Goal: Task Accomplishment & Management: Manage account settings

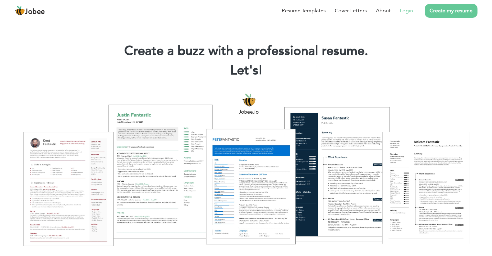
click at [407, 6] on li "Login" at bounding box center [402, 10] width 22 height 17
click at [408, 11] on link "Login" at bounding box center [406, 11] width 13 height 8
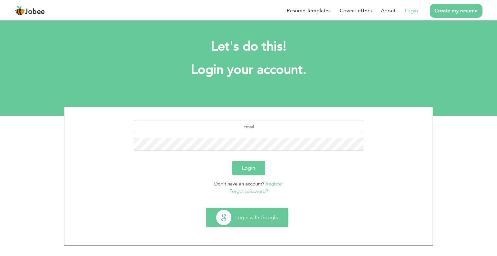
click at [274, 213] on button "Login with Google" at bounding box center [247, 217] width 82 height 19
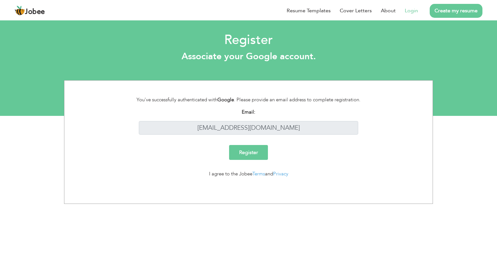
click at [253, 155] on input "Register" at bounding box center [248, 152] width 39 height 15
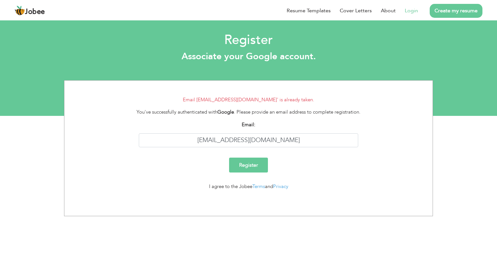
click at [412, 10] on link "Login" at bounding box center [411, 11] width 13 height 8
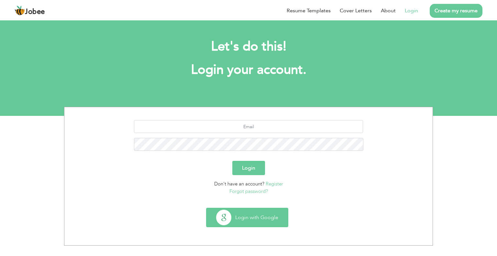
click at [257, 220] on button "Login with Google" at bounding box center [247, 217] width 82 height 19
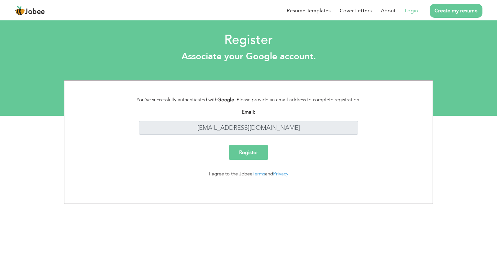
click at [320, 163] on div "Register" at bounding box center [248, 155] width 359 height 20
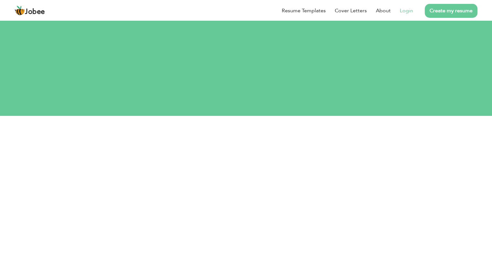
click at [409, 11] on link "Login" at bounding box center [406, 11] width 13 height 8
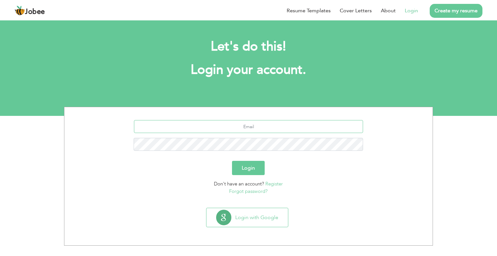
click at [250, 130] on input "text" at bounding box center [248, 126] width 229 height 13
type input "[EMAIL_ADDRESS][DOMAIN_NAME]"
click at [251, 170] on button "Login" at bounding box center [248, 168] width 33 height 14
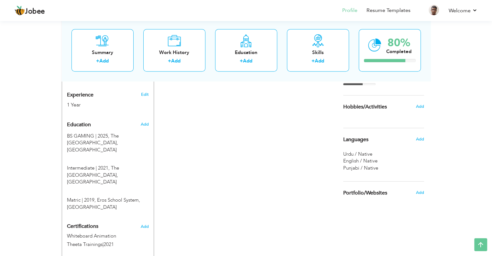
scroll to position [252, 0]
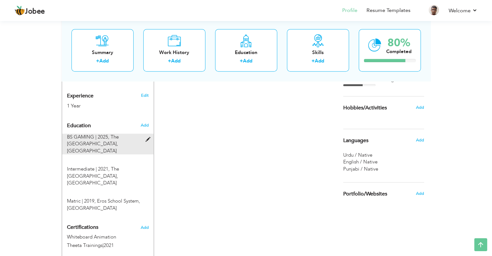
click at [147, 137] on span at bounding box center [149, 139] width 8 height 5
type input "BS GAMING"
type input "2025"
type input "The Superior College"
radio input "true"
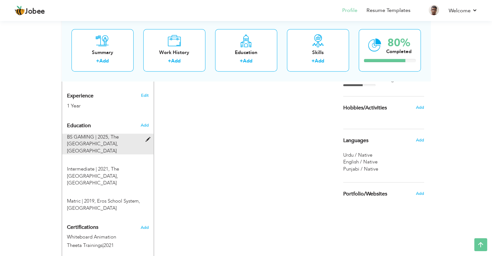
type input "[GEOGRAPHIC_DATA]"
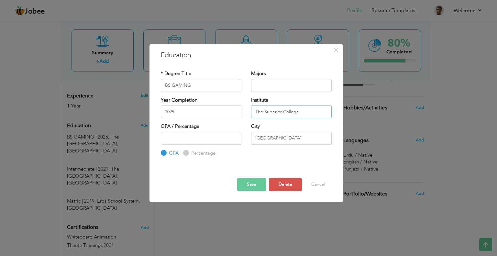
click at [306, 114] on input "The Superior College" at bounding box center [291, 111] width 81 height 13
click at [304, 112] on input "The Superior College" at bounding box center [291, 111] width 81 height 13
type input "T"
type input "t"
click at [300, 112] on input "superior university lahore" at bounding box center [291, 111] width 81 height 13
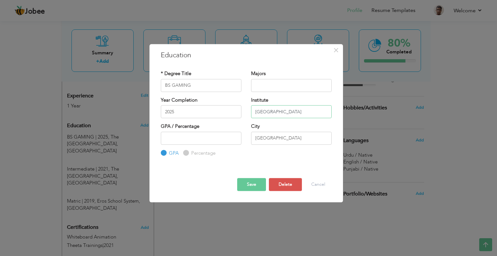
type input "superior university Lahore"
click at [307, 128] on div "City Lahore" at bounding box center [291, 133] width 81 height 21
click at [221, 83] on div "* Degree Title BS GAMING" at bounding box center [201, 80] width 81 height 21
click at [221, 85] on input "BS GAMING" at bounding box center [201, 85] width 81 height 13
type input "B"
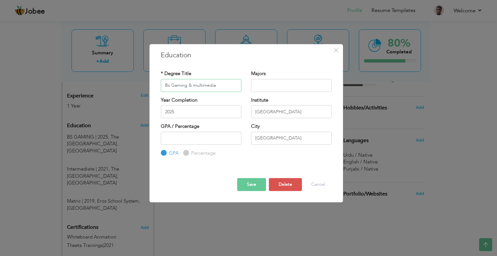
type input "Bs Gaming & multimedia"
click at [249, 185] on button "Save" at bounding box center [251, 184] width 29 height 13
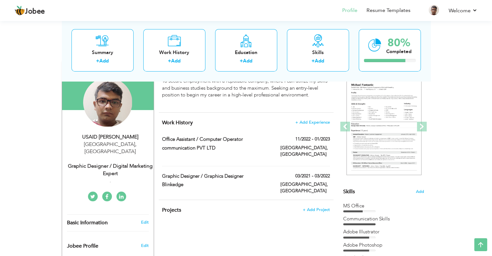
scroll to position [58, 0]
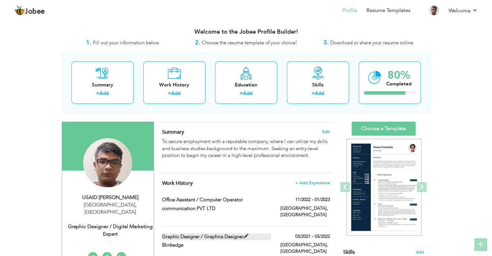
scroll to position [0, 0]
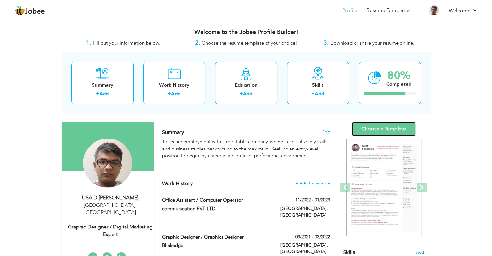
click at [396, 131] on link "Choose a Template" at bounding box center [384, 129] width 64 height 14
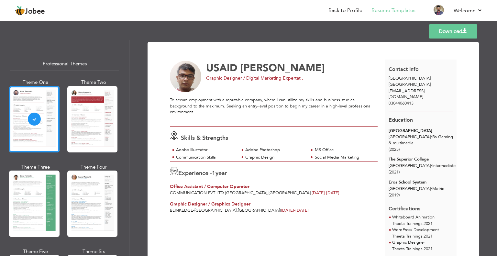
click at [219, 225] on div "USAID ZAHEER Graphic Designer / Digital Marketing Expert at . To secure employm…" at bounding box center [277, 173] width 215 height 226
click at [58, 140] on div at bounding box center [34, 119] width 50 height 66
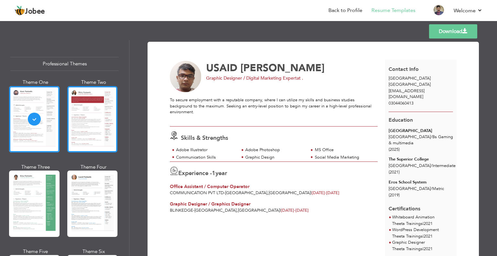
click at [101, 127] on div at bounding box center [92, 119] width 50 height 66
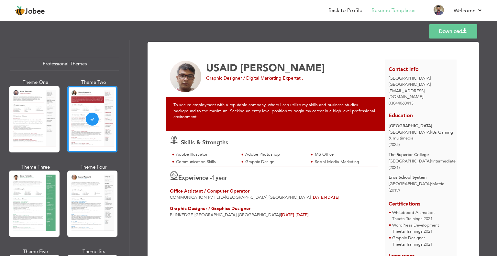
click at [41, 205] on div at bounding box center [34, 204] width 50 height 66
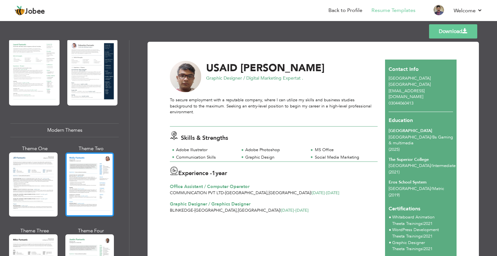
scroll to position [291, 0]
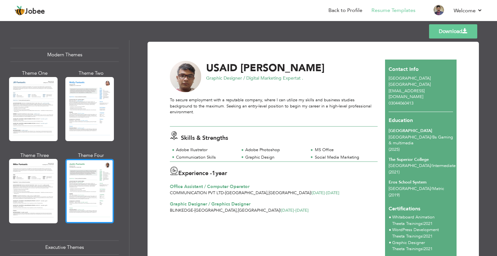
click at [76, 190] on div at bounding box center [89, 191] width 49 height 64
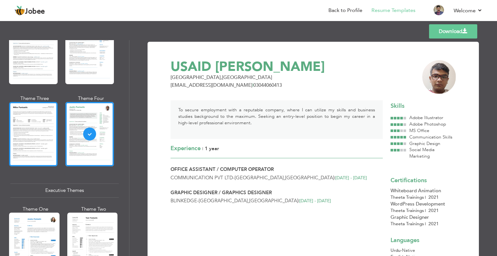
scroll to position [356, 0]
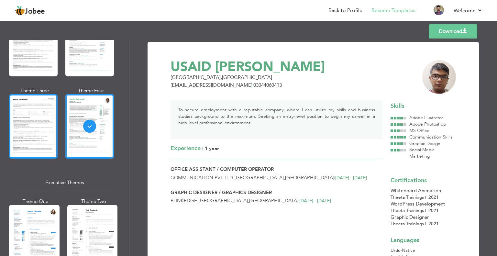
click at [34, 144] on div at bounding box center [33, 126] width 49 height 64
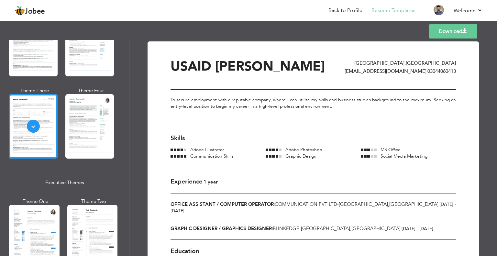
scroll to position [0, 0]
click at [360, 12] on link "Back to Profile" at bounding box center [345, 10] width 34 height 7
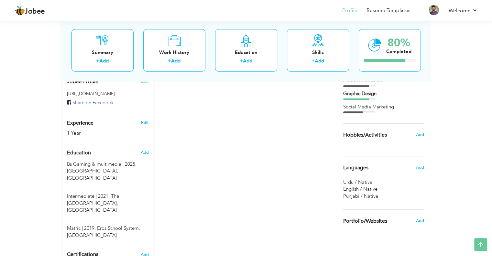
scroll to position [227, 0]
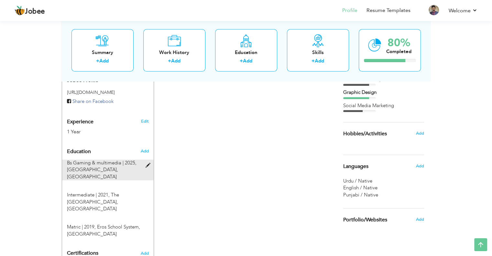
click at [118, 166] on span "superior university Lahore, Lahore" at bounding box center [92, 172] width 51 height 13
type input "Bs Gaming & multimedia"
type input "2025"
type input "superior university Lahore"
radio input "true"
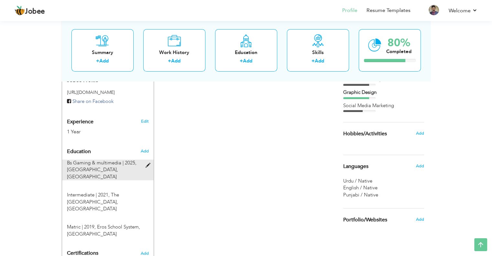
type input "[GEOGRAPHIC_DATA]"
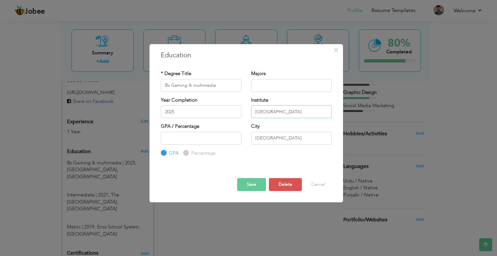
click at [311, 111] on input "superior university Lahore" at bounding box center [291, 111] width 81 height 13
type input "superior university"
click at [257, 190] on button "Save" at bounding box center [251, 184] width 29 height 13
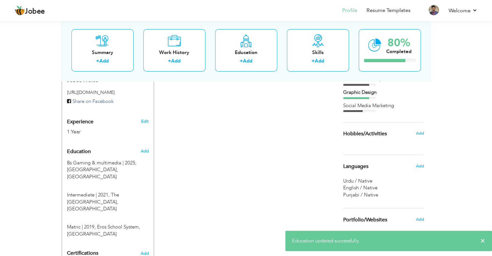
click at [176, 192] on div "CV Import Profile Strength 0% Select an Item from right menu Work History * Job…" at bounding box center [246, 128] width 184 height 466
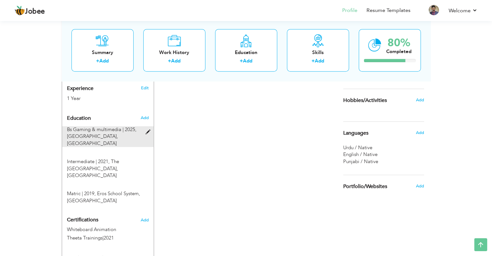
scroll to position [259, 0]
click at [146, 131] on span at bounding box center [149, 133] width 8 height 5
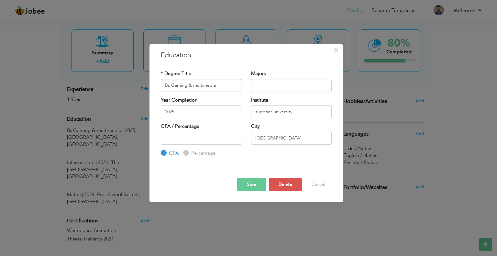
click at [196, 88] on input "Bs Gaming & multimedia" at bounding box center [201, 85] width 81 height 13
type input "Bs Gaming & Multimedia"
click at [237, 186] on button "Save" at bounding box center [251, 184] width 29 height 13
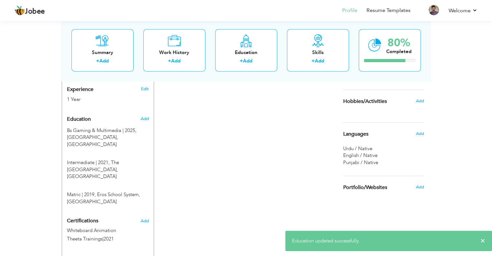
click at [173, 184] on div "CV Import Profile Strength 0% Select an Item from right menu Work History * Job…" at bounding box center [246, 96] width 184 height 466
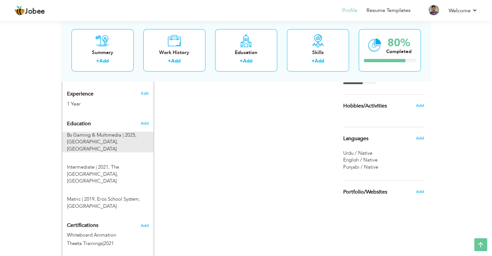
scroll to position [252, 0]
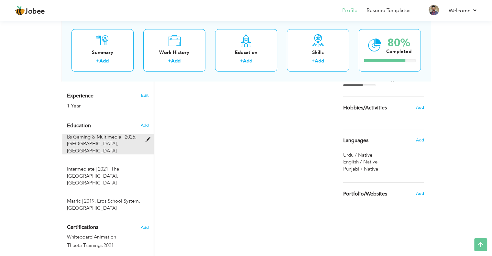
click at [146, 137] on span at bounding box center [149, 139] width 8 height 5
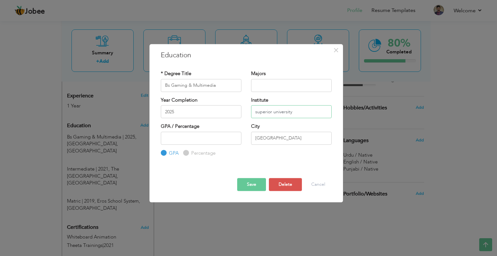
click at [257, 113] on input "superior university" at bounding box center [291, 111] width 81 height 13
type input "[GEOGRAPHIC_DATA]"
click at [248, 183] on button "Save" at bounding box center [251, 184] width 29 height 13
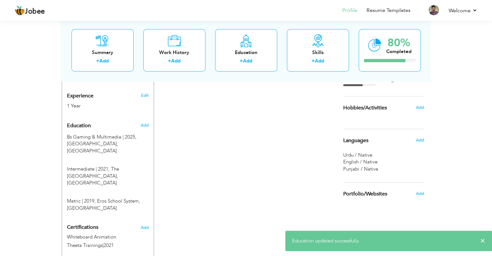
click at [220, 171] on div "CV Import Profile Strength 0% Select an Item from right menu Work History * Job…" at bounding box center [246, 103] width 184 height 466
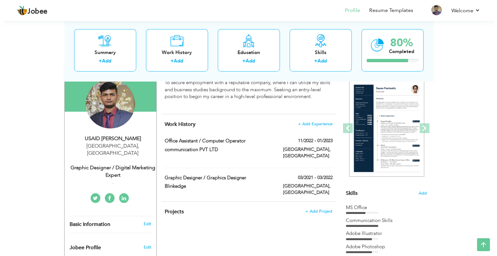
scroll to position [58, 0]
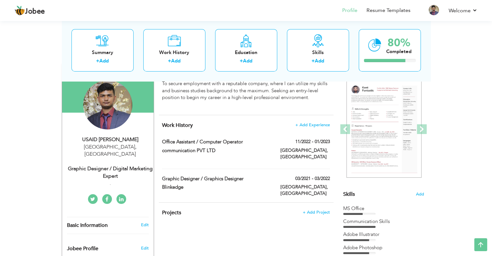
click at [321, 216] on div "Projects + Add Project × Projects * Project Title Company Tools" at bounding box center [246, 216] width 175 height 27
click at [319, 209] on h4 "Projects + Add Project" at bounding box center [246, 212] width 168 height 6
click at [319, 210] on span "+ Add Project" at bounding box center [317, 212] width 28 height 5
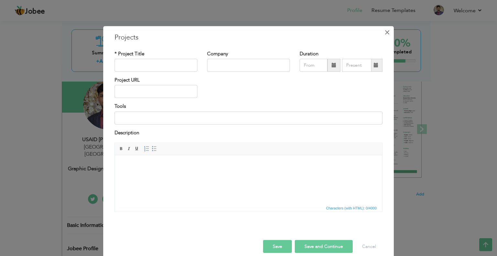
click at [384, 33] on span "×" at bounding box center [387, 32] width 6 height 12
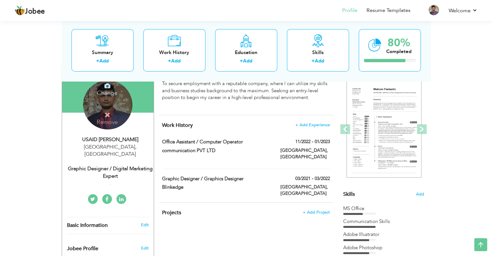
click at [107, 90] on h4 "Change" at bounding box center [107, 89] width 46 height 16
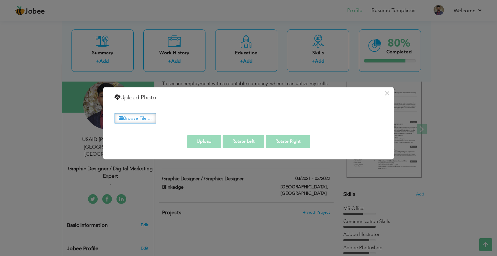
click at [139, 119] on label "Browse File ..." at bounding box center [135, 118] width 41 height 10
click at [0, 0] on input "Browse File ..." at bounding box center [0, 0] width 0 height 0
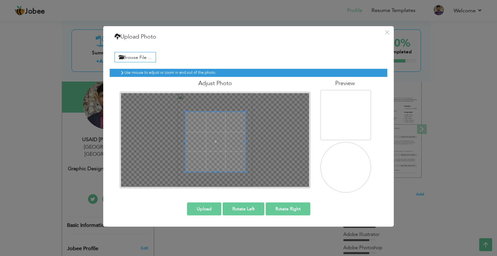
click at [230, 161] on span at bounding box center [216, 142] width 60 height 60
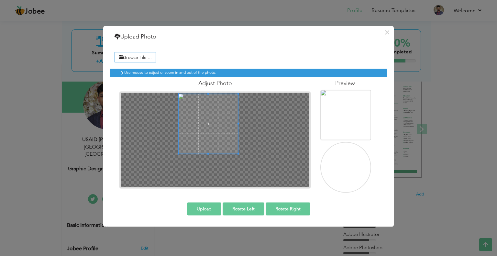
click at [213, 125] on span at bounding box center [209, 124] width 60 height 60
click at [212, 211] on button "Upload" at bounding box center [204, 209] width 34 height 13
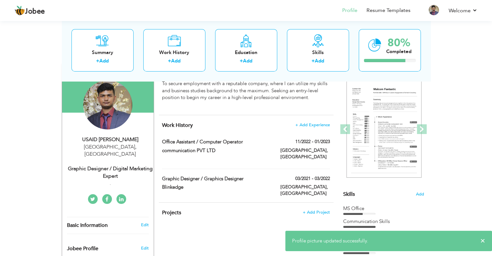
click at [32, 150] on div "View Resume Export PDF Profile Summary Public Link Experience Education Awards …" at bounding box center [246, 260] width 492 height 599
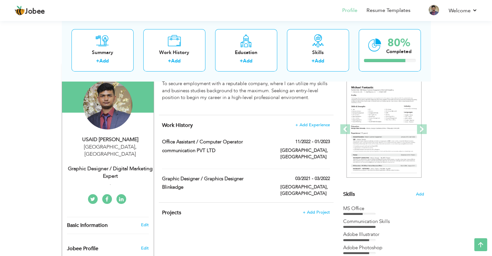
click at [117, 165] on div "Graphic Designer / Digital Marketing Expert" at bounding box center [110, 172] width 87 height 15
type input "USAID"
type input "ZAHEER"
type input "03044060413"
select select "number:166"
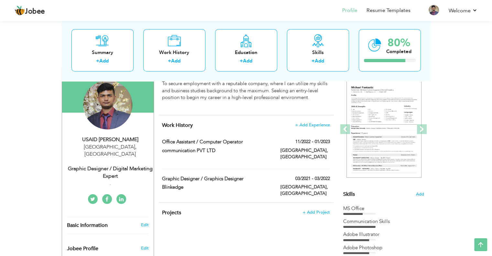
type input "[GEOGRAPHIC_DATA]"
select select "number:3"
type input "."
type input "Graphic Designer / Digital Marketing Expert"
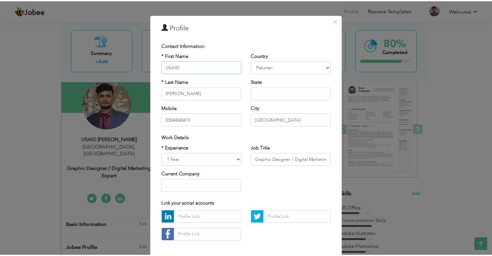
scroll to position [8, 0]
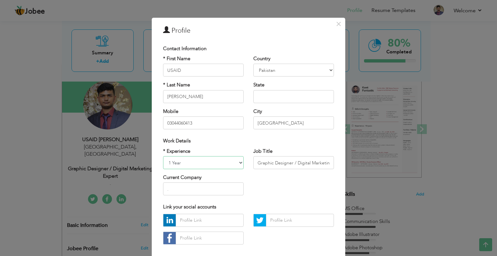
click at [228, 161] on select "Entry Level Less than 1 Year 1 Year 2 Years 3 Years 4 Years 5 Years 6 Years 7 Y…" at bounding box center [203, 162] width 81 height 13
click at [293, 128] on input "[GEOGRAPHIC_DATA]" at bounding box center [293, 122] width 81 height 13
click at [270, 141] on div "Work Details" at bounding box center [248, 141] width 171 height 7
click at [338, 23] on span "×" at bounding box center [339, 24] width 6 height 12
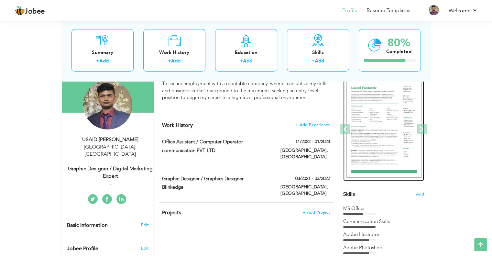
click at [386, 122] on img at bounding box center [384, 129] width 75 height 97
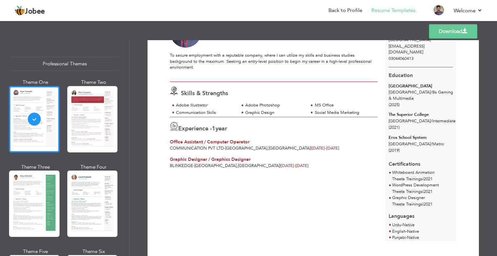
scroll to position [49, 0]
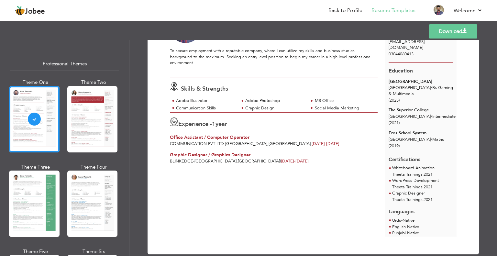
click at [291, 163] on div "Blinkedge - [GEOGRAPHIC_DATA] , [GEOGRAPHIC_DATA] | [DATE] - [DATE]" at bounding box center [274, 161] width 208 height 6
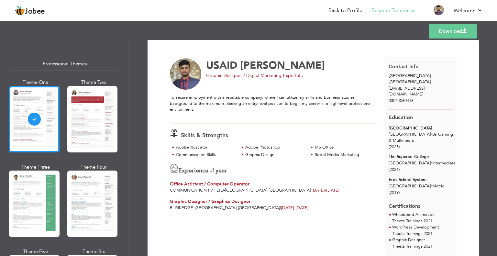
scroll to position [0, 0]
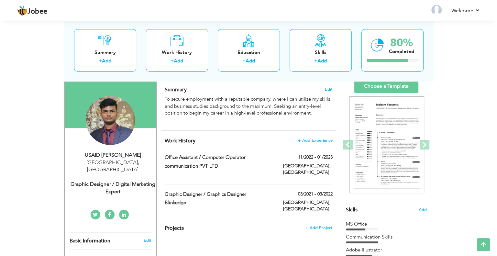
scroll to position [32, 0]
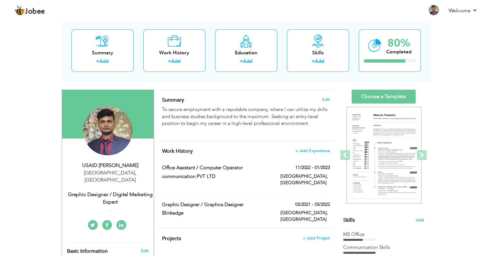
click at [141, 191] on div "Graphic Designer / Digital Marketing Expert" at bounding box center [110, 198] width 87 height 15
select select "number:166"
select select "number:3"
type input "."
type input "Graphic Designer / Digital Marketing Expert"
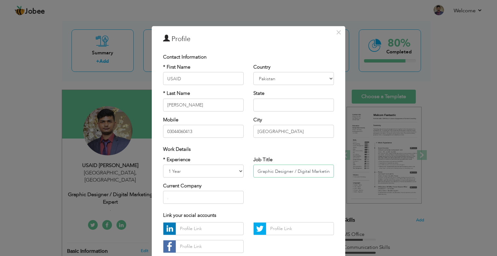
click at [306, 171] on input "Graphic Designer / Digital Marketing Expert" at bounding box center [293, 171] width 81 height 13
type input "G"
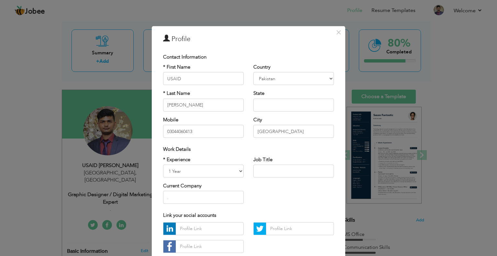
click at [281, 182] on div "* Experience Entry Level Less than 1 Year 1 Year 2 Years 3 Years 4 Years 5 Year…" at bounding box center [248, 182] width 181 height 53
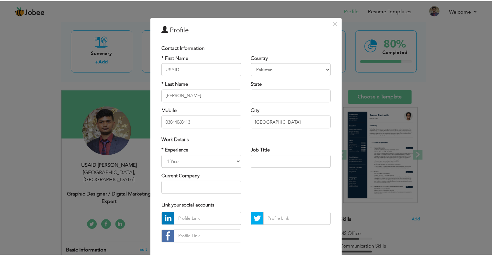
scroll to position [41, 0]
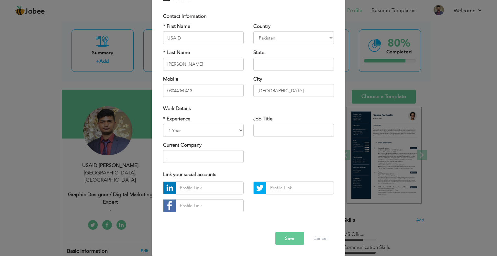
click at [294, 242] on button "Save" at bounding box center [289, 238] width 29 height 13
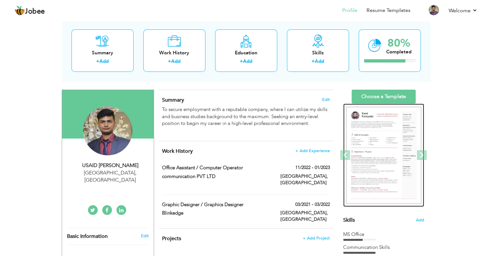
click at [370, 131] on img at bounding box center [383, 155] width 75 height 97
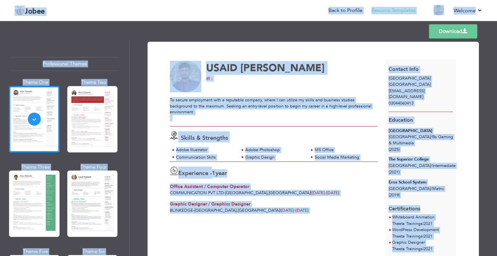
click at [311, 154] on span at bounding box center [311, 157] width 6 height 6
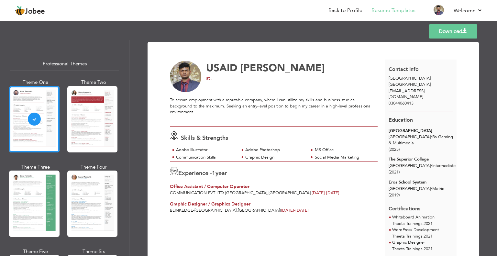
drag, startPoint x: 212, startPoint y: 79, endPoint x: 207, endPoint y: 79, distance: 4.9
click at [207, 79] on div "at ." at bounding box center [289, 78] width 167 height 6
click at [225, 81] on div "at ." at bounding box center [289, 78] width 167 height 6
click at [322, 102] on div "To secure employment with a reputable company, where I can utilize my skills an…" at bounding box center [274, 109] width 208 height 24
click at [211, 79] on span "at ." at bounding box center [209, 78] width 6 height 6
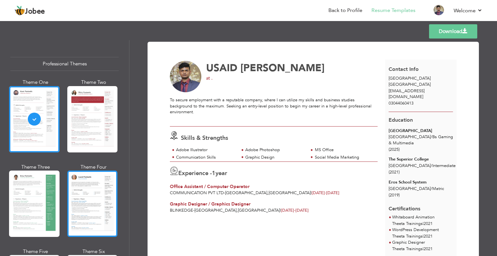
click at [102, 198] on div at bounding box center [92, 204] width 50 height 66
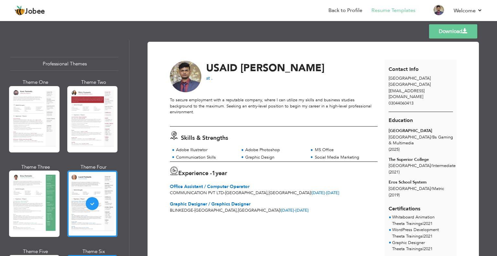
scroll to position [97, 0]
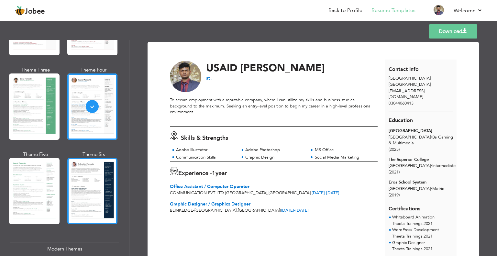
click at [82, 193] on div at bounding box center [92, 191] width 50 height 66
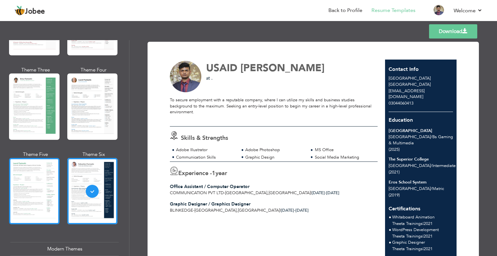
click at [37, 191] on div at bounding box center [34, 191] width 50 height 66
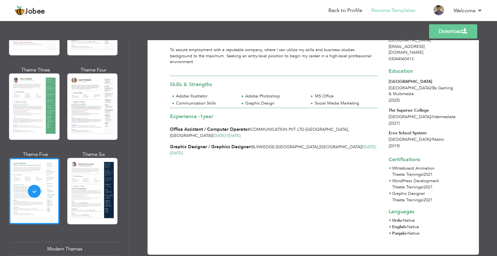
scroll to position [0, 0]
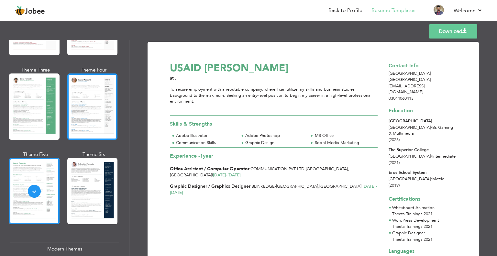
click at [87, 120] on div at bounding box center [92, 106] width 50 height 66
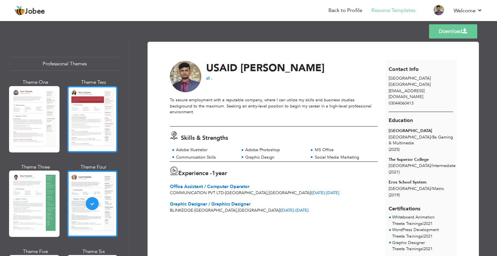
click at [87, 120] on div at bounding box center [92, 119] width 50 height 66
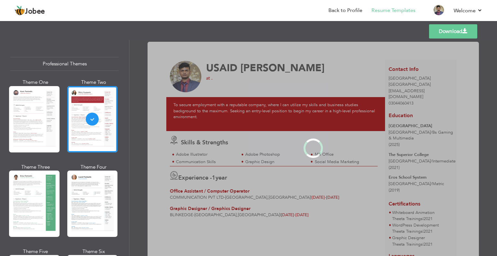
click at [37, 119] on div at bounding box center [34, 119] width 50 height 66
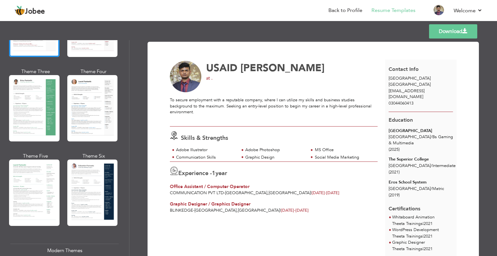
scroll to position [97, 0]
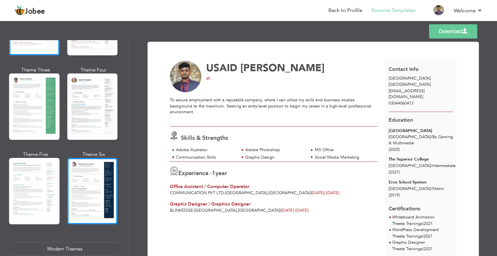
click at [83, 189] on div at bounding box center [92, 191] width 50 height 66
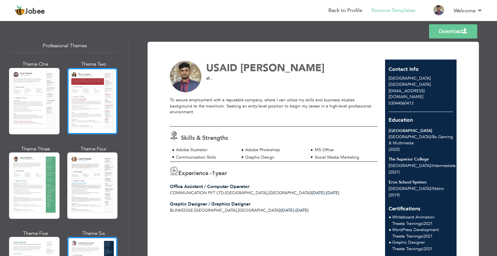
scroll to position [0, 0]
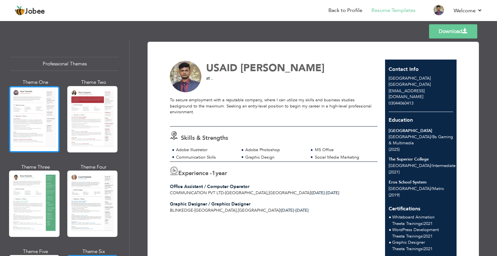
click at [43, 139] on div at bounding box center [34, 119] width 50 height 66
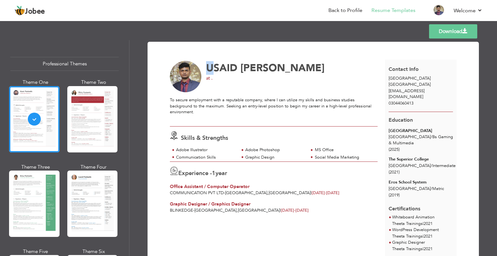
drag, startPoint x: 205, startPoint y: 66, endPoint x: 278, endPoint y: 62, distance: 73.9
click at [278, 62] on div "USAID [PERSON_NAME] at ." at bounding box center [277, 77] width 222 height 32
click at [279, 63] on span "[PERSON_NAME]" at bounding box center [282, 68] width 84 height 14
click at [286, 73] on div "USAID [PERSON_NAME] at ." at bounding box center [289, 71] width 167 height 21
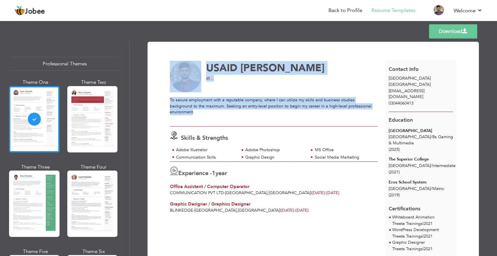
drag, startPoint x: 178, startPoint y: 107, endPoint x: 162, endPoint y: 98, distance: 19.0
click at [162, 98] on div "Download USAID [PERSON_NAME] at . To secure employment with a reputable company…" at bounding box center [313, 173] width 309 height 246
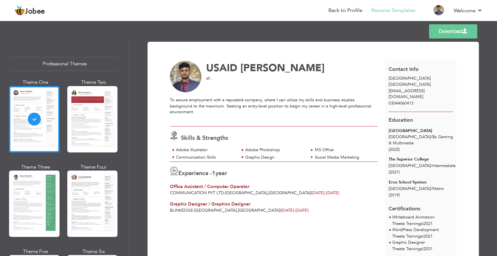
click at [163, 98] on div "Download USAID [PERSON_NAME] at . To secure employment with a reputable company…" at bounding box center [313, 173] width 309 height 246
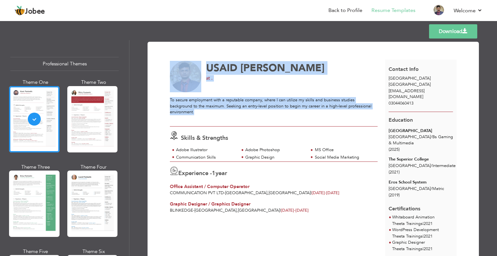
drag, startPoint x: 163, startPoint y: 98, endPoint x: 197, endPoint y: 114, distance: 37.1
click at [197, 114] on div "Download USAID [PERSON_NAME] at . To secure employment with a reputable company…" at bounding box center [313, 173] width 309 height 246
click at [197, 114] on div "To secure employment with a reputable company, where I can utilize my skills an…" at bounding box center [274, 109] width 208 height 24
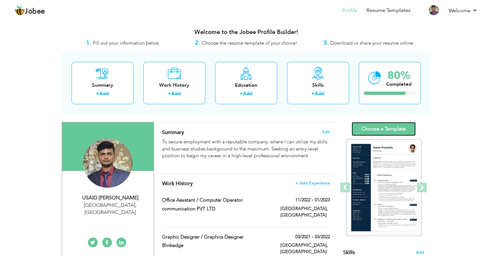
click at [379, 130] on link "Choose a Template" at bounding box center [384, 129] width 64 height 14
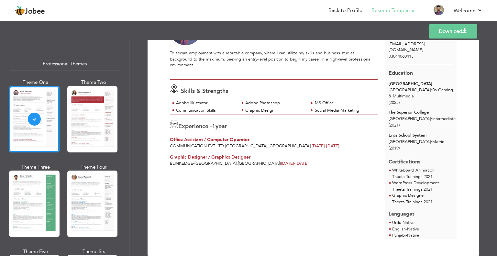
scroll to position [49, 0]
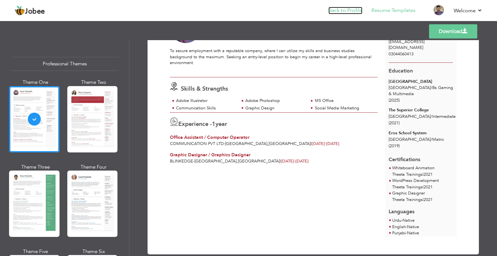
click at [341, 11] on link "Back to Profile" at bounding box center [345, 10] width 34 height 7
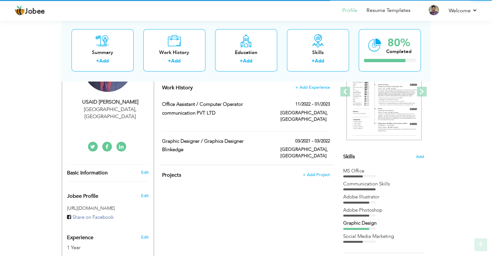
scroll to position [97, 0]
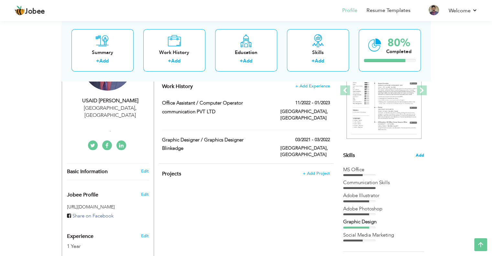
click at [419, 157] on span "Add" at bounding box center [420, 155] width 8 height 6
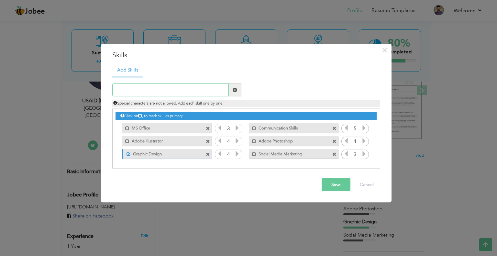
click at [186, 90] on input "text" at bounding box center [170, 89] width 116 height 13
click at [135, 92] on input "data" at bounding box center [170, 89] width 116 height 13
type input "d"
click at [334, 140] on span at bounding box center [334, 141] width 4 height 4
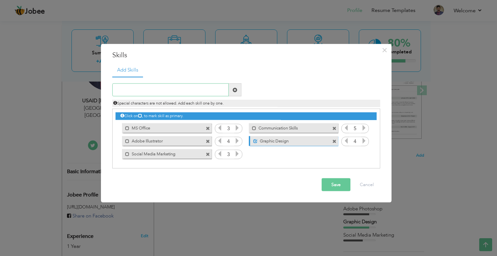
click at [176, 96] on input "text" at bounding box center [170, 89] width 116 height 13
type input "s"
type input "d"
type input "D"
click at [232, 92] on span at bounding box center [235, 89] width 13 height 13
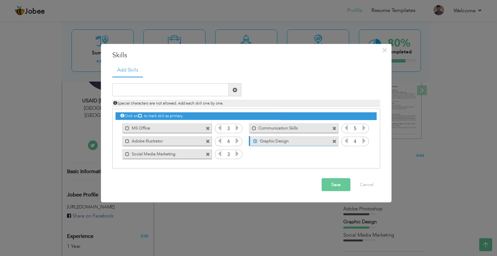
click at [234, 88] on span at bounding box center [235, 89] width 5 height 5
click at [182, 94] on input "text" at bounding box center [170, 89] width 116 height 13
type input "Database administration"
click at [234, 91] on span at bounding box center [235, 89] width 5 height 5
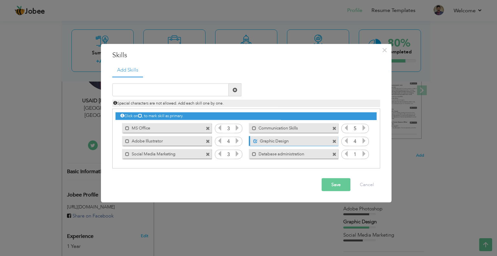
click at [205, 142] on div "Mark as primary skill. Adobe Illustrator" at bounding box center [166, 141] width 89 height 10
click at [208, 139] on span at bounding box center [208, 141] width 4 height 4
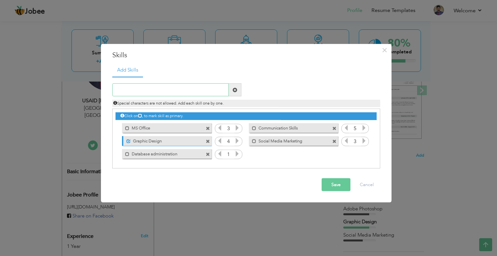
click at [182, 84] on input "text" at bounding box center [170, 89] width 116 height 13
type input "Unity 3D"
click at [237, 86] on span at bounding box center [235, 89] width 13 height 13
click at [216, 179] on div "Save Cancel" at bounding box center [246, 184] width 278 height 23
click at [330, 184] on button "Save" at bounding box center [336, 184] width 29 height 13
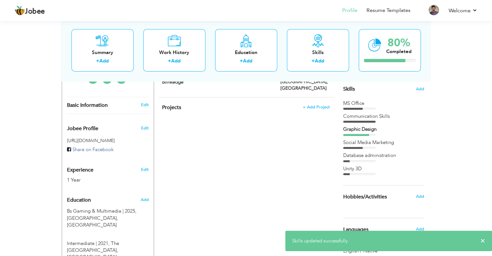
scroll to position [162, 0]
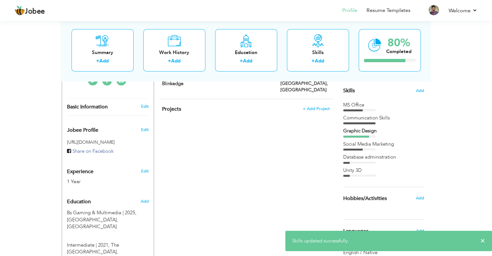
click at [364, 164] on div "MS Office Communication Skills Graphic Design Social Media Marketing" at bounding box center [383, 139] width 81 height 75
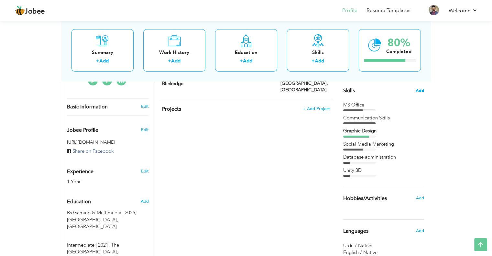
click at [418, 90] on span "Add" at bounding box center [420, 91] width 8 height 6
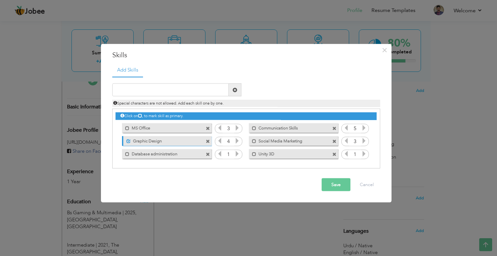
click at [298, 142] on label "Social Media Marketing" at bounding box center [288, 140] width 65 height 8
click at [364, 142] on icon at bounding box center [364, 141] width 6 height 6
click at [345, 141] on icon at bounding box center [346, 141] width 6 height 6
click at [365, 154] on icon at bounding box center [364, 154] width 6 height 6
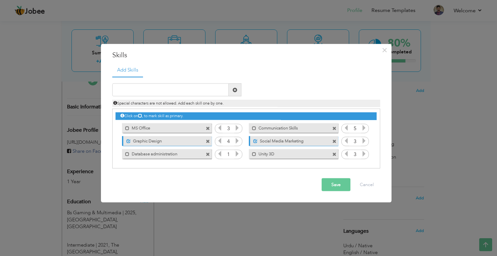
click at [238, 128] on icon at bounding box center [237, 128] width 6 height 6
click at [238, 155] on icon at bounding box center [237, 154] width 6 height 6
click at [347, 155] on icon at bounding box center [346, 154] width 6 height 6
click at [286, 172] on div "Add Skills Duplicate entry MS Office 3 5" at bounding box center [246, 118] width 278 height 110
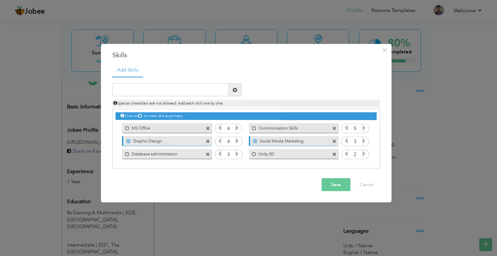
click at [221, 154] on icon at bounding box center [220, 154] width 6 height 6
click at [269, 180] on div "Save Cancel" at bounding box center [246, 184] width 278 height 23
click at [333, 185] on button "Save" at bounding box center [336, 184] width 29 height 13
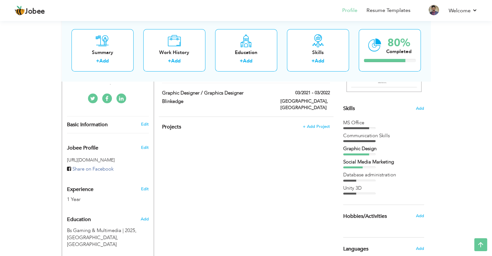
scroll to position [129, 0]
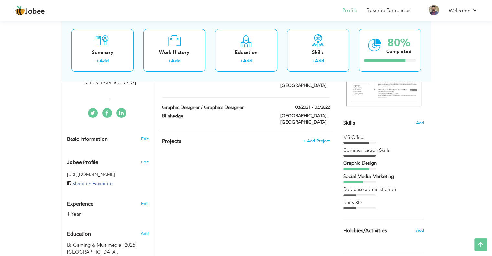
click at [357, 205] on div "Unity 3D" at bounding box center [383, 202] width 81 height 7
click at [367, 189] on div "Database administration" at bounding box center [383, 189] width 81 height 7
click at [327, 183] on div "CV Import Profile Strength 0% Select an Item from right menu Work History * Job…" at bounding box center [246, 218] width 184 height 451
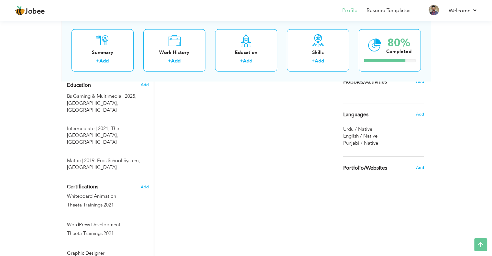
scroll to position [291, 0]
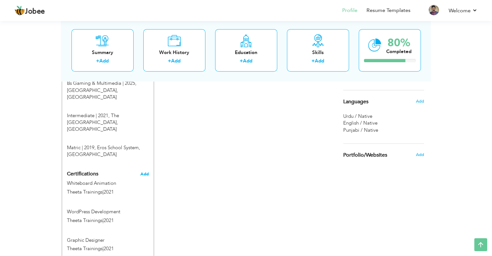
click at [145, 172] on span "Add" at bounding box center [144, 174] width 8 height 5
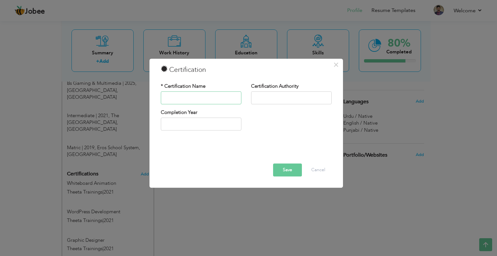
click at [203, 102] on input "text" at bounding box center [201, 97] width 81 height 13
click at [202, 101] on input "text" at bounding box center [201, 97] width 81 height 13
click at [193, 98] on input "text" at bounding box center [201, 97] width 81 height 13
click at [202, 95] on input "text" at bounding box center [201, 97] width 81 height 13
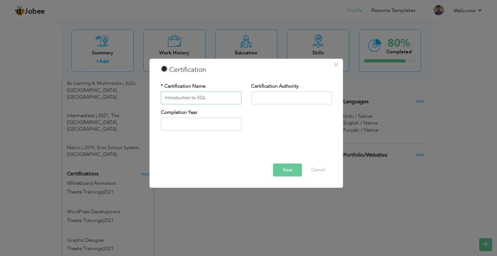
type input "Introduction to SQL"
type input "[GEOGRAPHIC_DATA]"
click at [197, 118] on input "2025" at bounding box center [201, 124] width 81 height 13
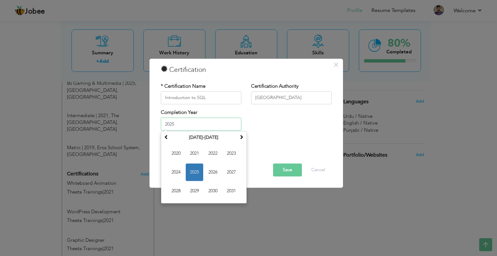
click at [200, 123] on input "2025" at bounding box center [201, 124] width 81 height 13
click at [229, 158] on span "2023" at bounding box center [231, 153] width 17 height 17
type input "2023"
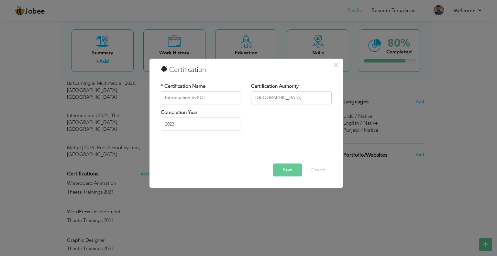
click at [283, 165] on button "Save" at bounding box center [287, 169] width 29 height 13
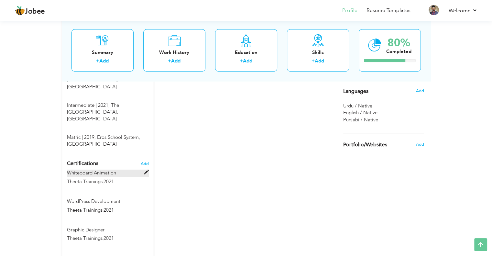
scroll to position [299, 0]
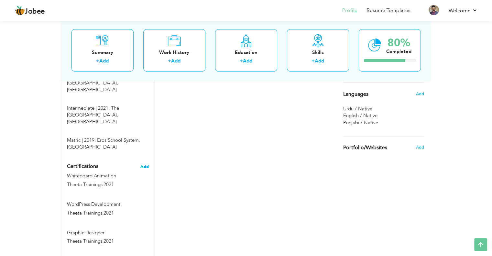
click at [146, 164] on span "Add" at bounding box center [144, 166] width 8 height 5
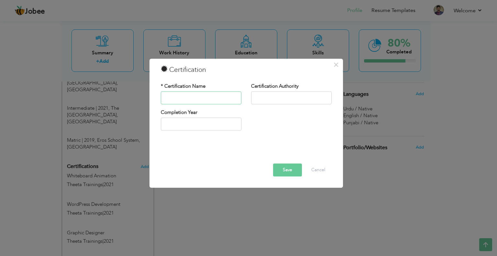
click at [212, 98] on input "text" at bounding box center [201, 97] width 81 height 13
type input "u"
type input "Unity 3D"
type input "[GEOGRAPHIC_DATA]"
click at [211, 117] on div "Completion Year" at bounding box center [201, 119] width 81 height 21
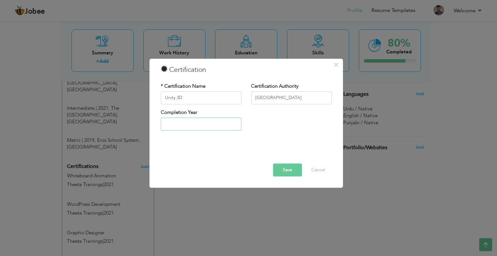
click at [211, 129] on input "text" at bounding box center [201, 124] width 81 height 13
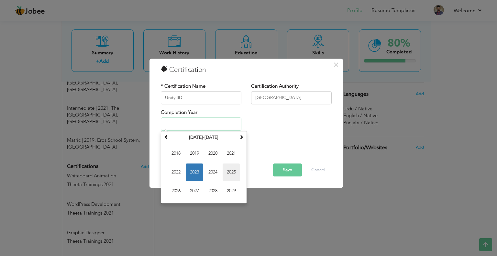
click at [232, 171] on span "2025" at bounding box center [231, 172] width 17 height 17
type input "2025"
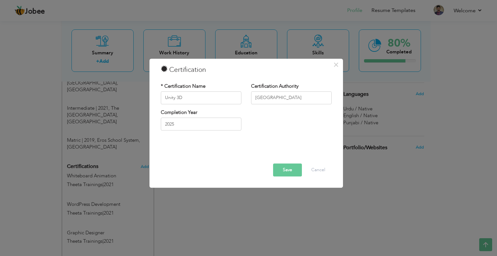
click at [284, 173] on button "Save" at bounding box center [287, 169] width 29 height 13
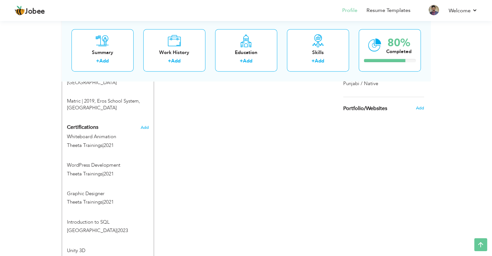
scroll to position [327, 0]
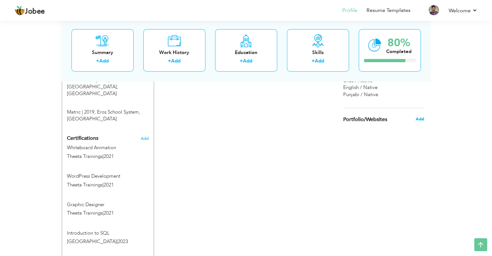
click at [420, 118] on span "Add" at bounding box center [420, 119] width 8 height 6
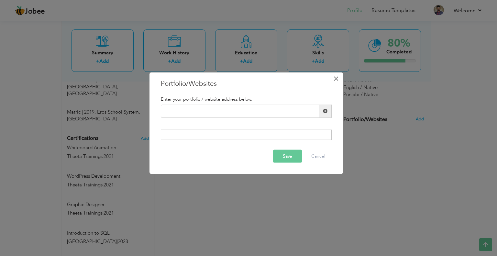
click at [338, 76] on span "×" at bounding box center [336, 78] width 6 height 12
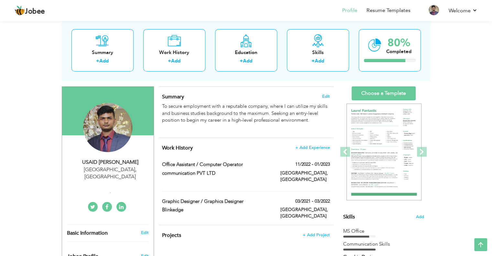
scroll to position [0, 0]
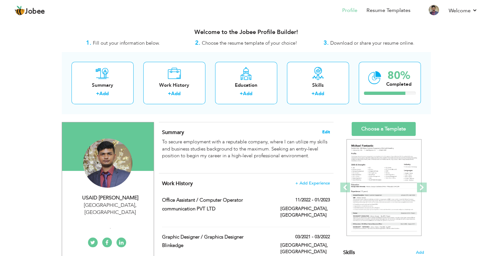
click at [327, 130] on span "Edit" at bounding box center [326, 132] width 8 height 5
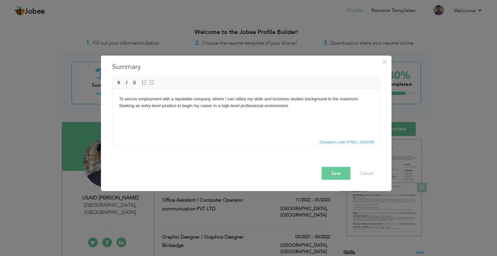
click at [309, 110] on body "To secure employment with a reputable company, where I can utilize my skills an…" at bounding box center [246, 105] width 254 height 20
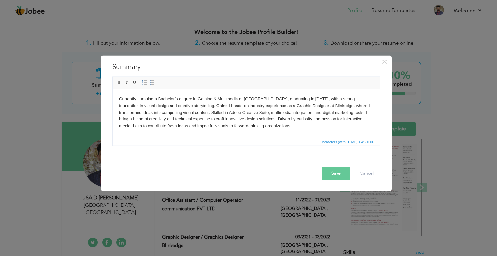
click at [337, 174] on button "Save" at bounding box center [336, 173] width 29 height 13
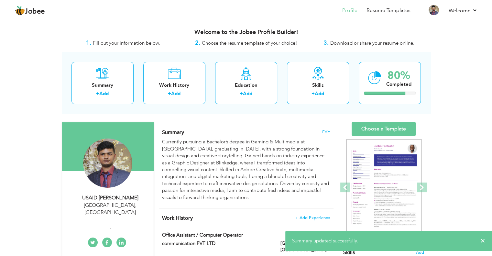
scroll to position [32, 0]
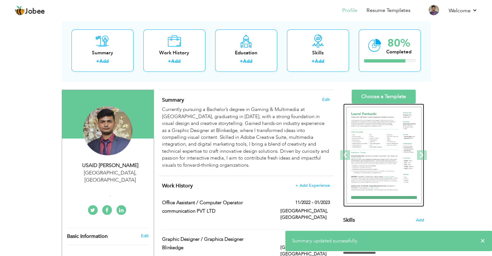
click at [371, 161] on img at bounding box center [384, 155] width 75 height 97
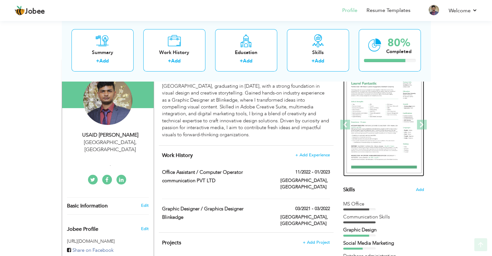
scroll to position [65, 0]
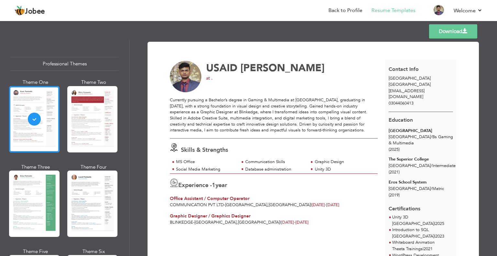
click at [389, 68] on span "Contact Info" at bounding box center [404, 69] width 30 height 7
click at [401, 100] on span "03044060413" at bounding box center [401, 103] width 25 height 6
click at [454, 33] on link "Download" at bounding box center [453, 31] width 48 height 14
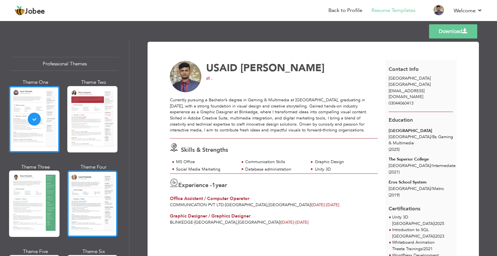
click at [80, 199] on div at bounding box center [92, 204] width 50 height 66
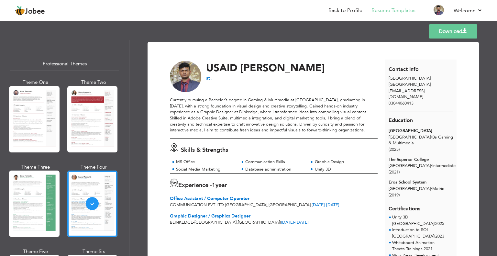
click at [442, 34] on link "Download" at bounding box center [453, 31] width 48 height 14
click at [136, 20] on header "Jobee Back to Profile Resume Templates Resume Templates Cover Letters About My …" at bounding box center [248, 10] width 497 height 21
click at [342, 10] on link "Back to Profile" at bounding box center [345, 10] width 34 height 7
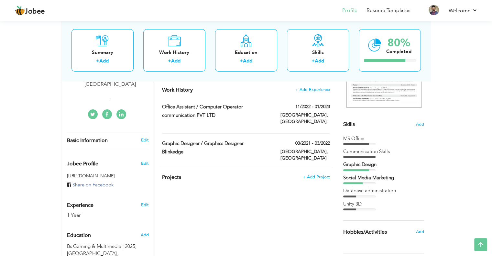
scroll to position [129, 0]
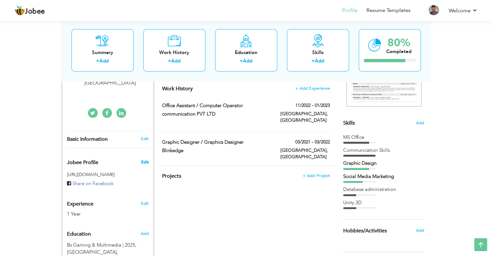
click at [142, 159] on span "Edit" at bounding box center [145, 162] width 8 height 6
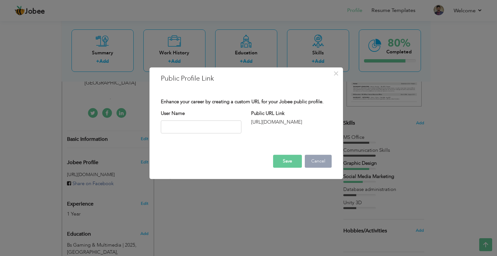
click at [318, 162] on button "Cancel" at bounding box center [318, 161] width 27 height 13
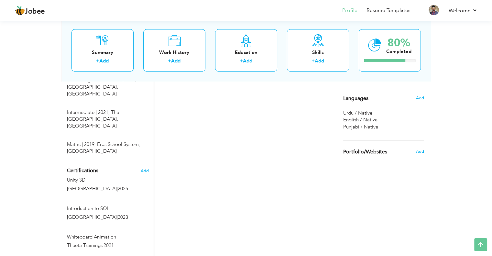
scroll to position [230, 0]
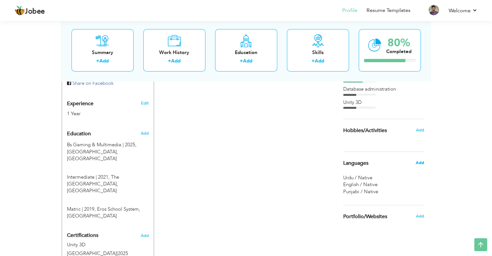
click at [418, 161] on span "Add" at bounding box center [420, 163] width 8 height 6
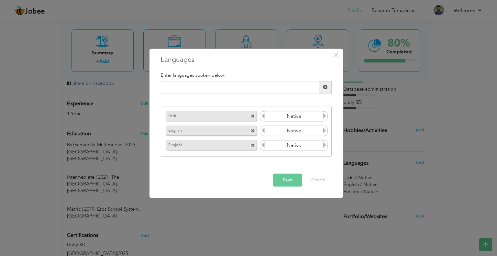
click at [264, 132] on icon at bounding box center [263, 131] width 6 height 6
click at [325, 131] on icon at bounding box center [325, 131] width 6 height 6
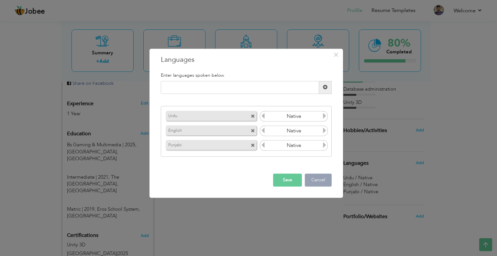
click at [324, 183] on button "Cancel" at bounding box center [318, 179] width 27 height 13
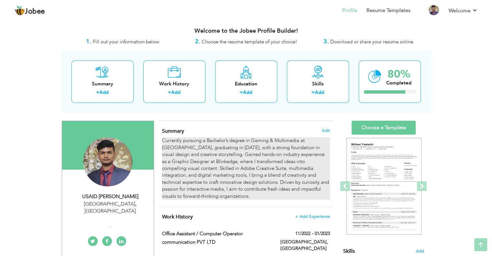
scroll to position [0, 0]
